Goal: Task Accomplishment & Management: Manage account settings

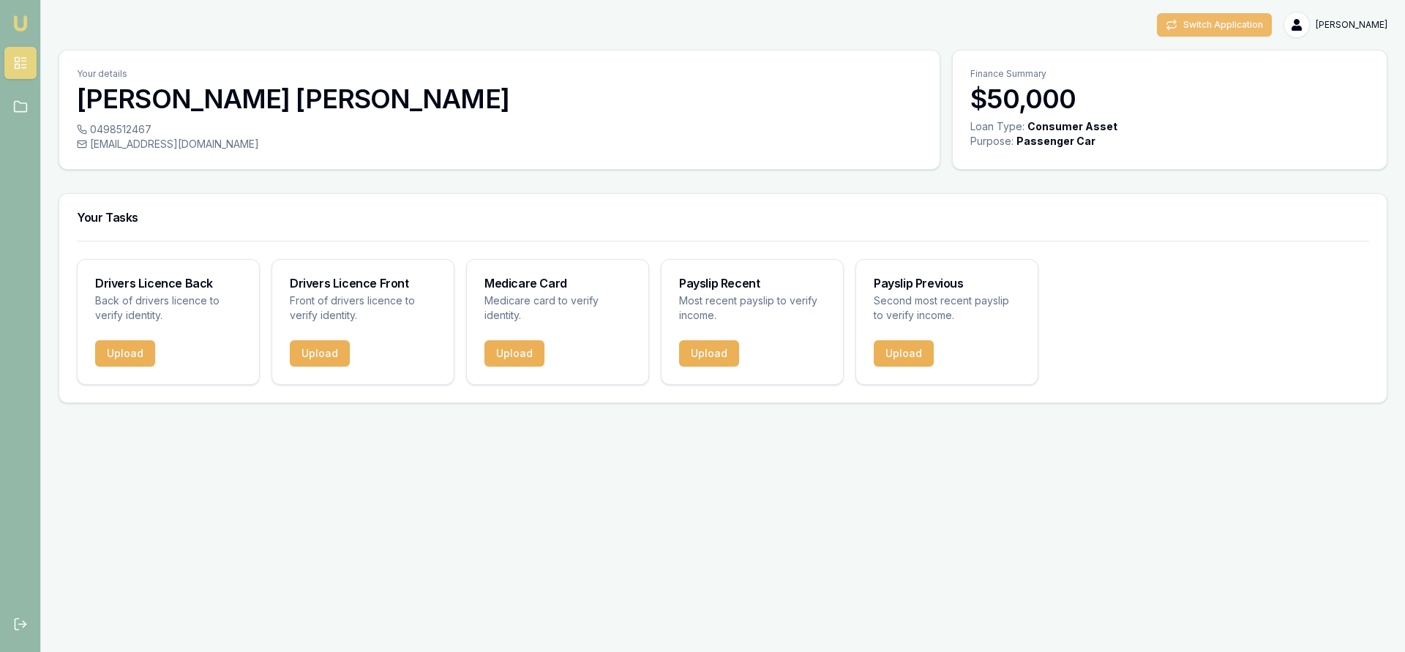
click at [1220, 26] on button "Switch Application" at bounding box center [1214, 24] width 115 height 23
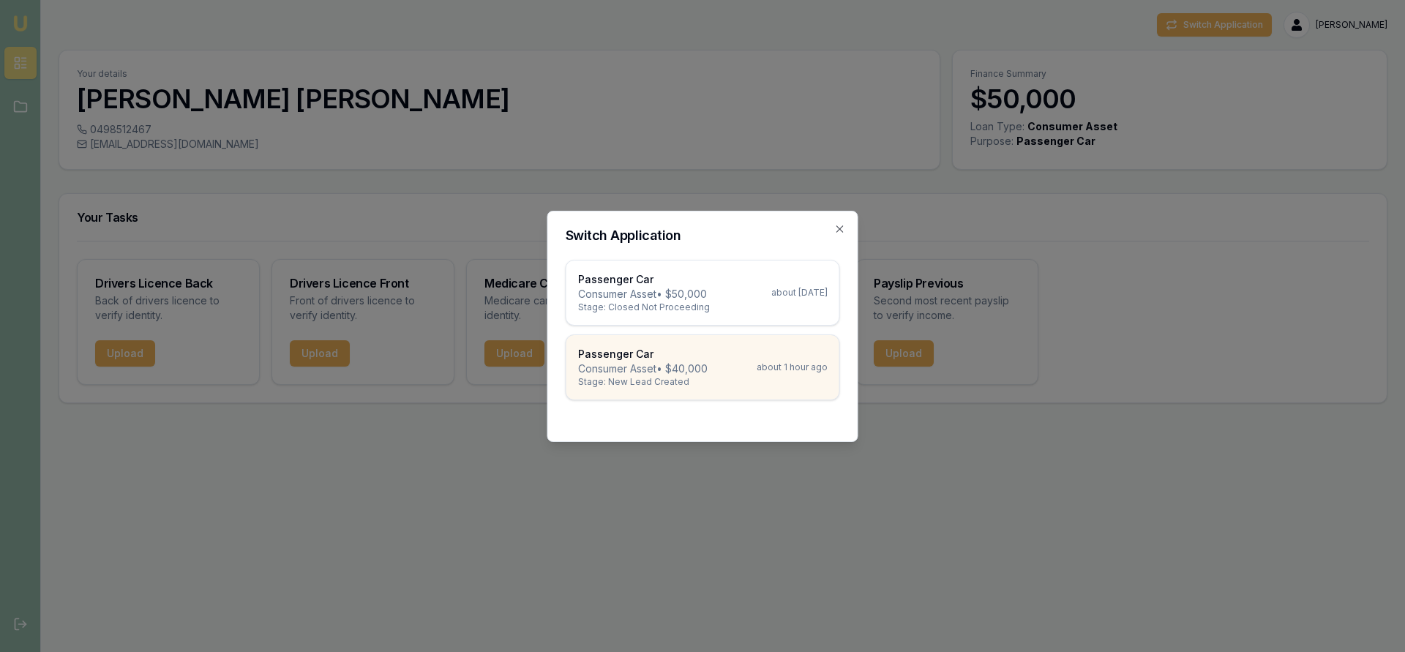
click at [670, 366] on p "Consumer Asset • $40,000" at bounding box center [642, 368] width 129 height 15
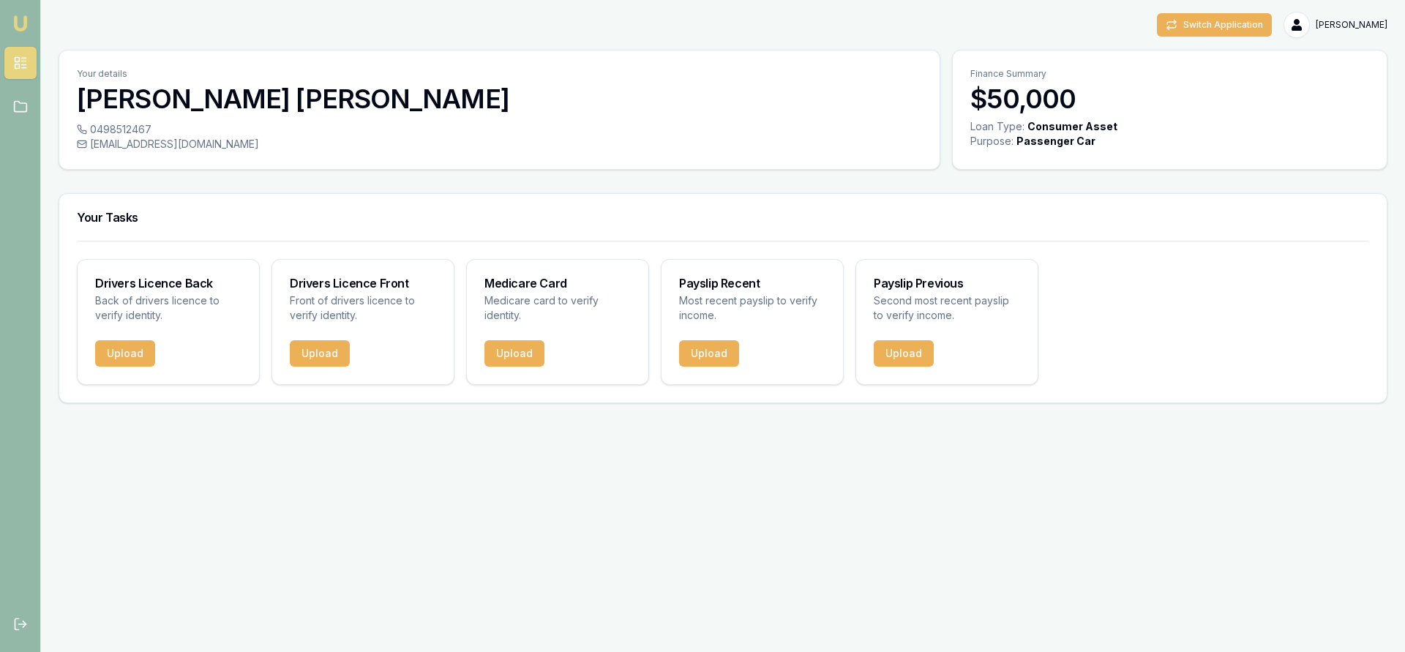
scroll to position [233, 0]
click at [1353, 29] on html "Emu Broker Switch Application Stephen Ashby Toggle Menu Your details Stephen As…" at bounding box center [702, 326] width 1405 height 652
click at [1316, 89] on div "Logout" at bounding box center [1340, 86] width 86 height 23
